Goal: Transaction & Acquisition: Obtain resource

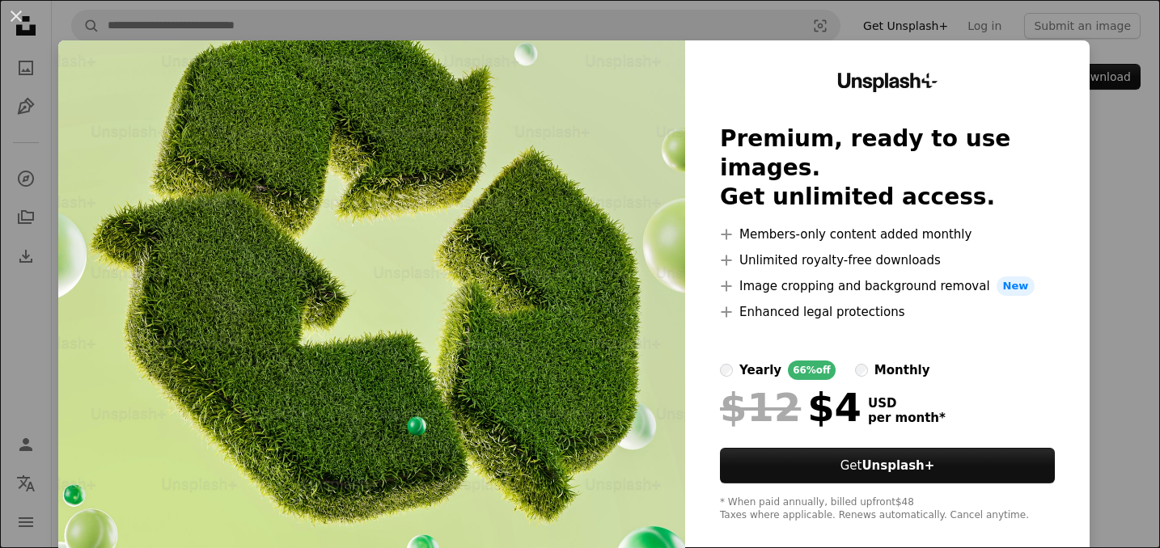
click at [1131, 183] on div "An X shape Unsplash+ Premium, ready to use images. Get unlimited access. A plus…" at bounding box center [580, 274] width 1160 height 548
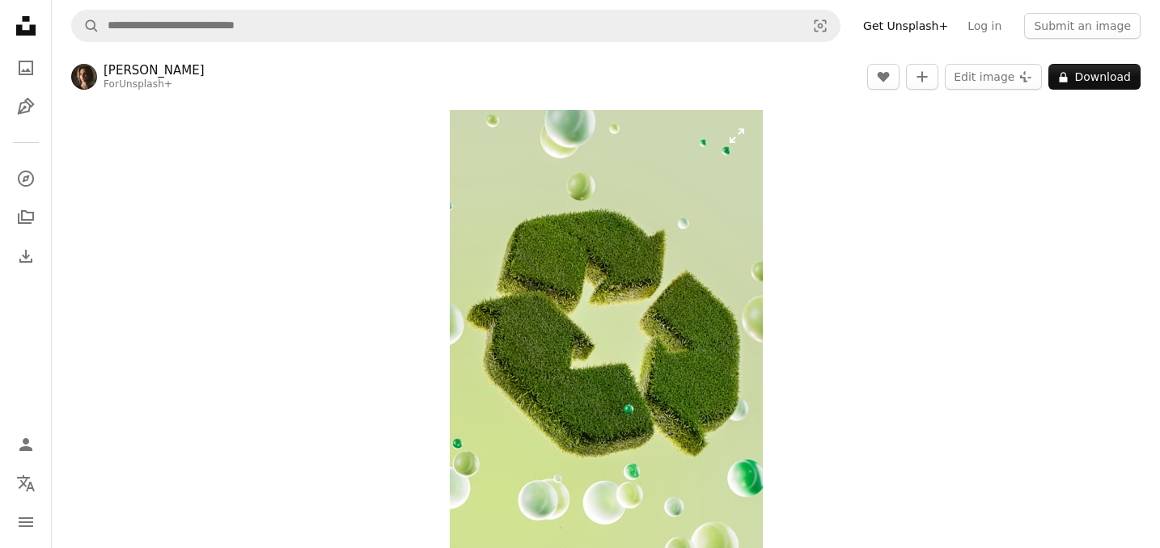
click at [653, 294] on img "Zoom in on this image" at bounding box center [606, 345] width 313 height 470
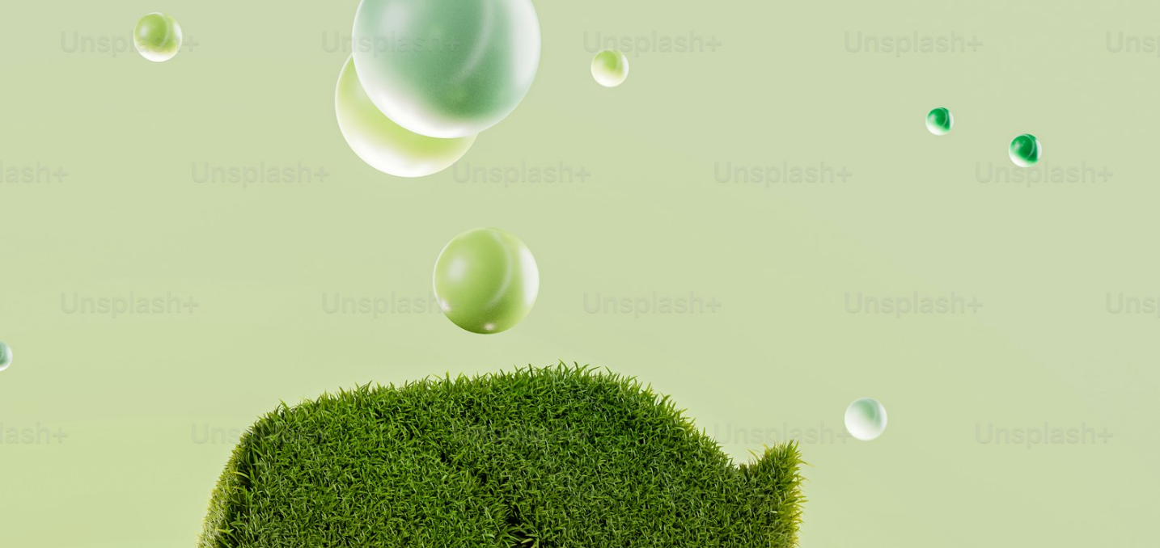
scroll to position [597, 0]
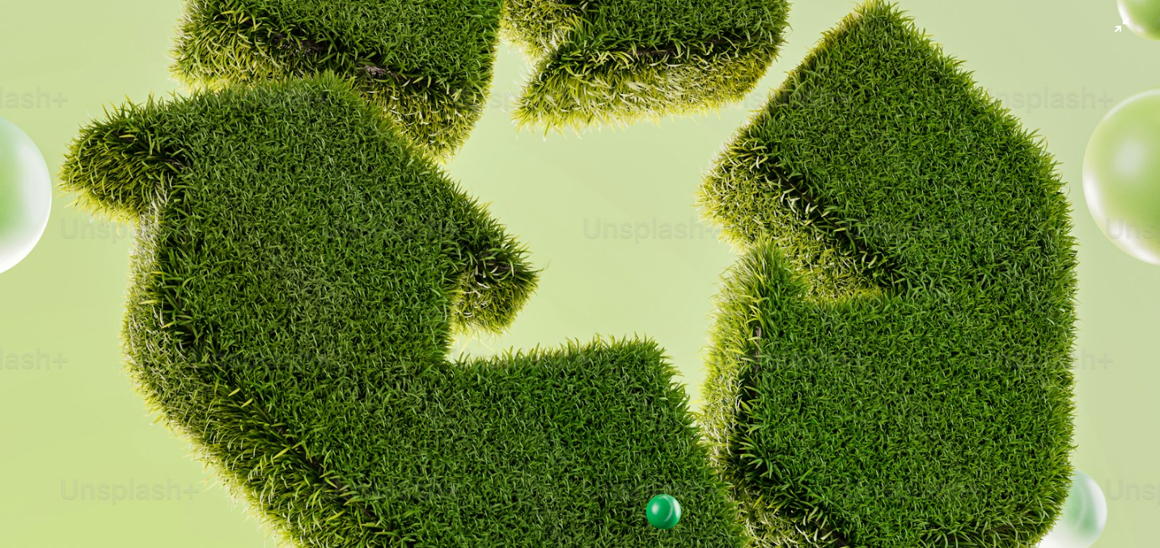
click at [665, 294] on img "Zoom out on this image" at bounding box center [579, 273] width 1161 height 1742
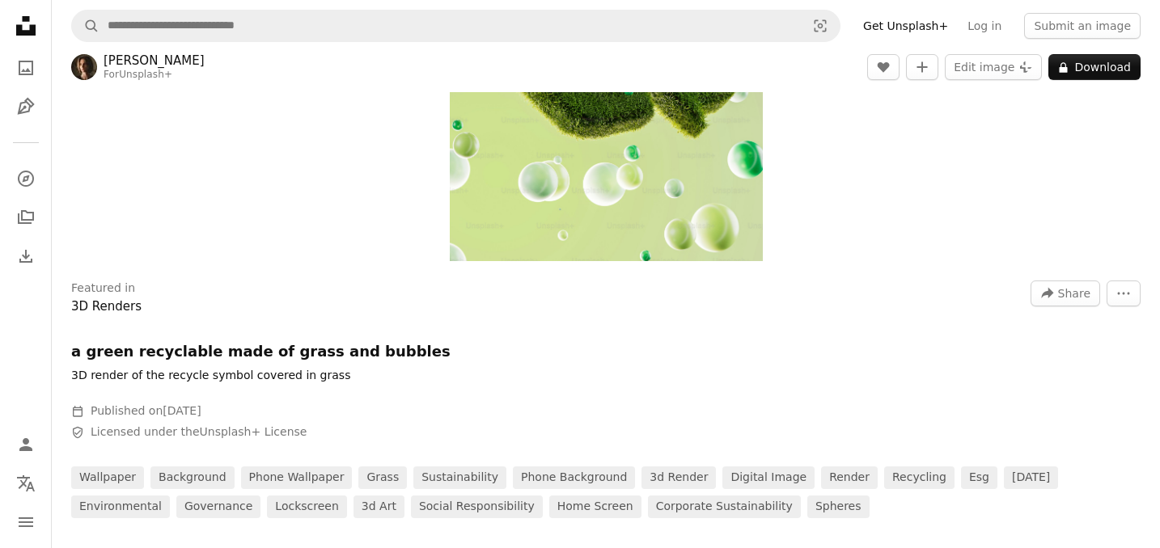
scroll to position [325, 0]
